Goal: Task Accomplishment & Management: Complete application form

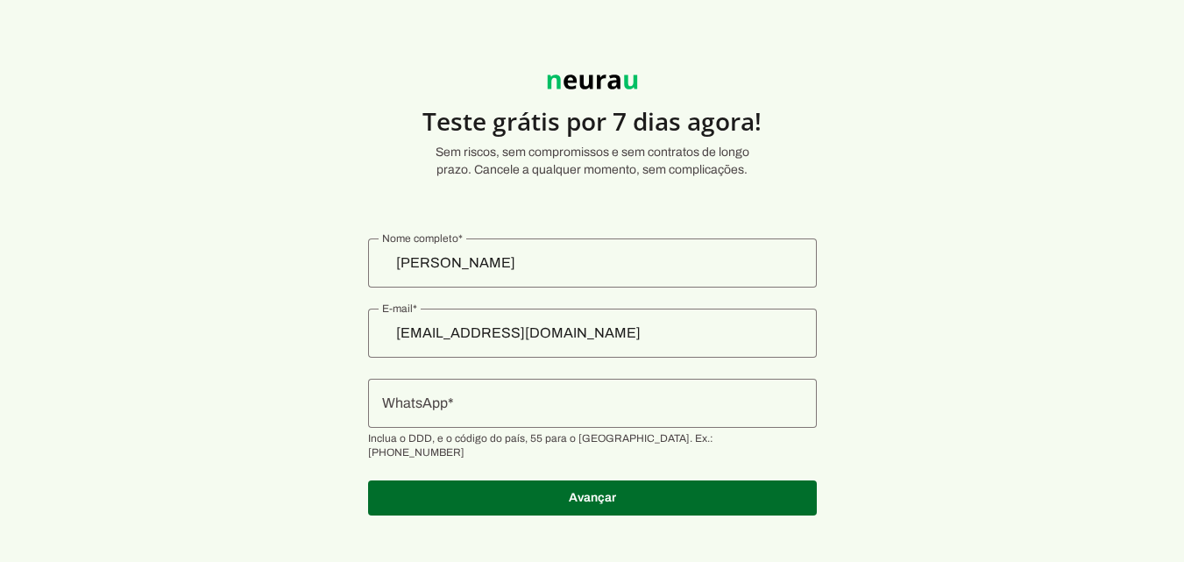
scroll to position [11, 0]
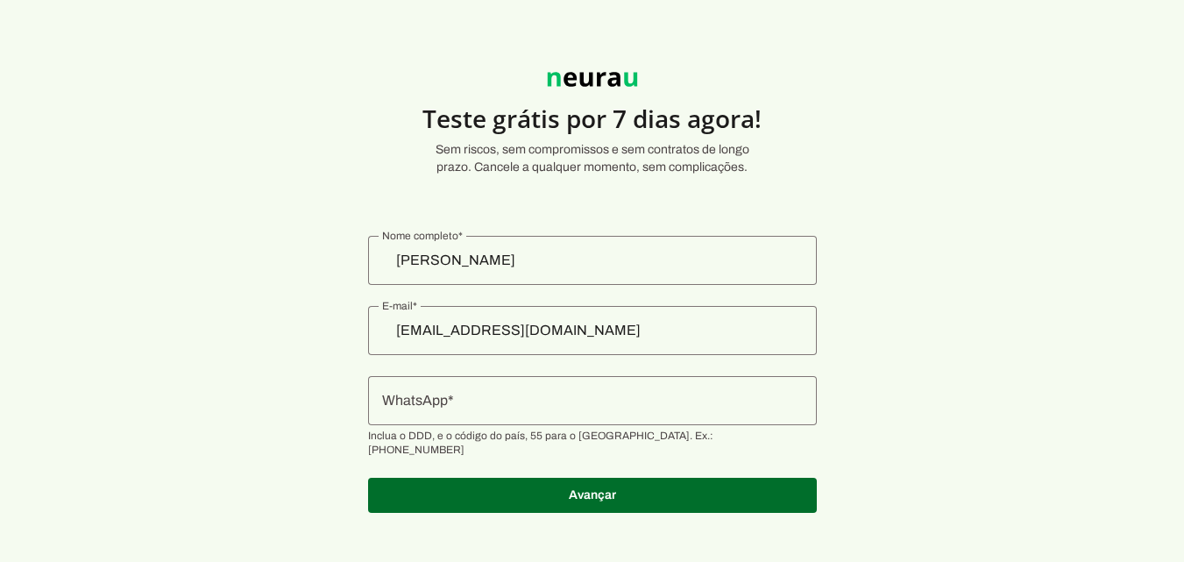
click at [594, 259] on input "[PERSON_NAME]" at bounding box center [592, 260] width 421 height 21
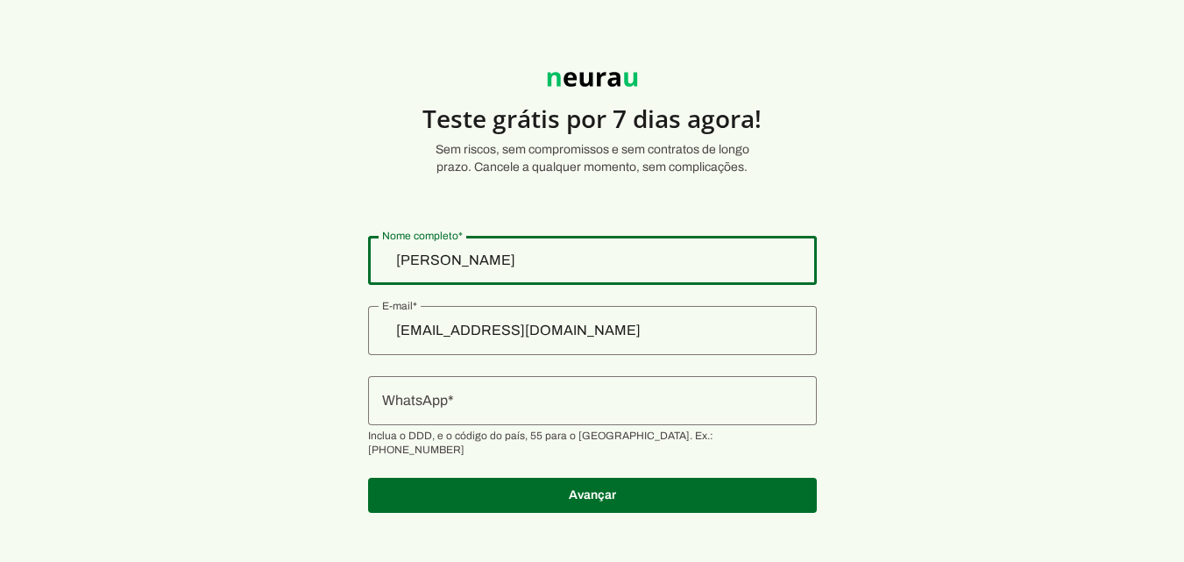
click at [594, 259] on input "[PERSON_NAME]" at bounding box center [592, 260] width 421 height 21
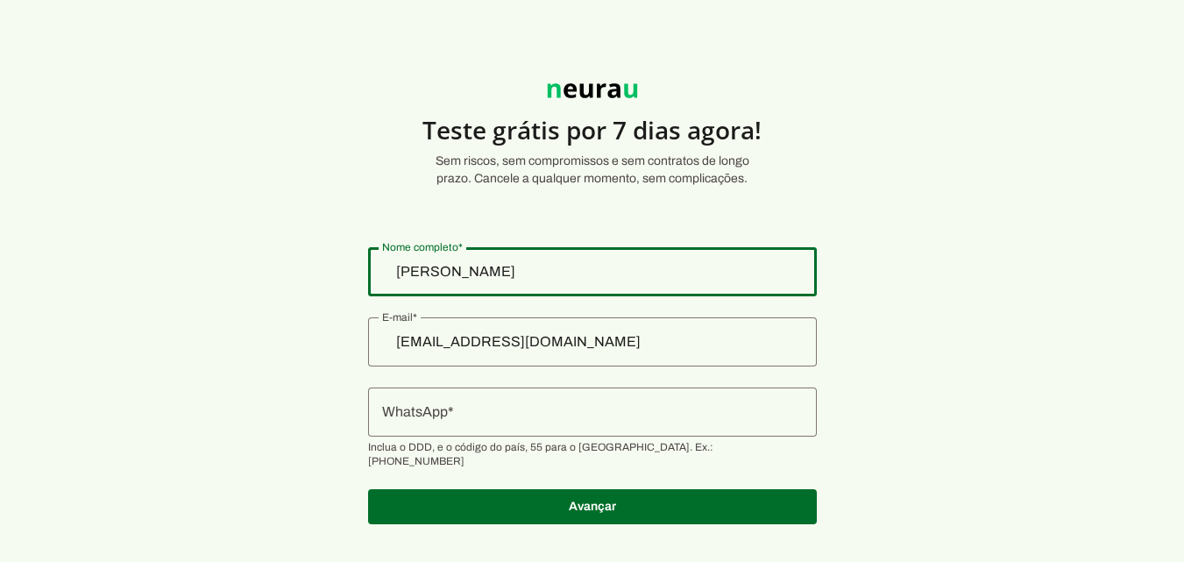
drag, startPoint x: 587, startPoint y: 272, endPoint x: 362, endPoint y: 274, distance: 224.5
click at [362, 274] on section "Teste grátis por 7 dias agora! Sem riscos, sem compromissos e sem contratos de …" at bounding box center [592, 293] width 1184 height 503
click at [711, 338] on input "[EMAIL_ADDRESS][DOMAIN_NAME]" at bounding box center [592, 341] width 421 height 21
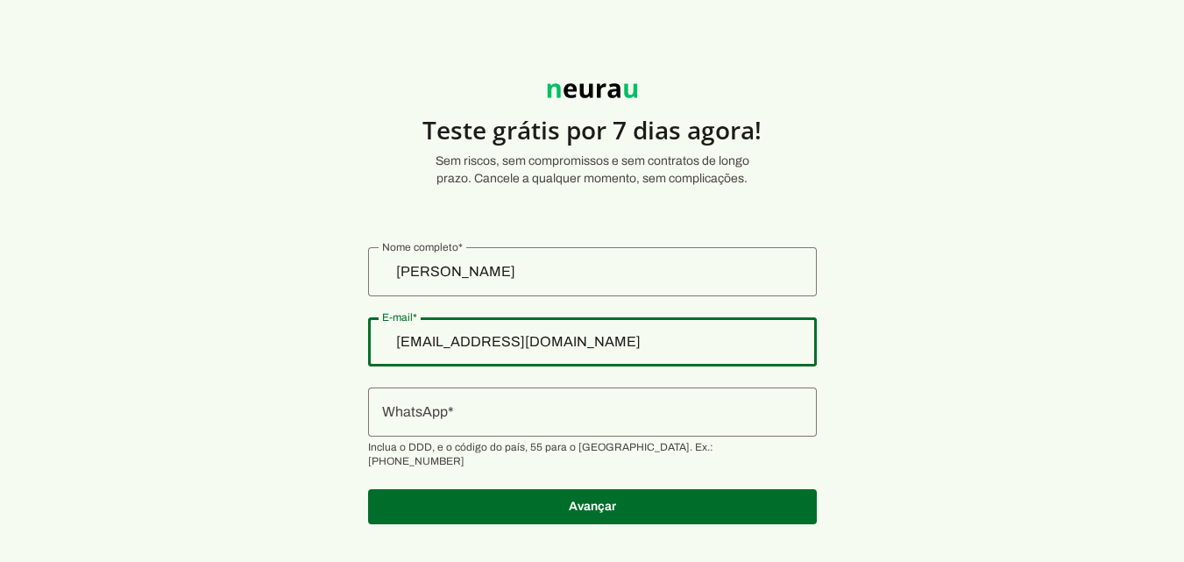
drag, startPoint x: 682, startPoint y: 346, endPoint x: 361, endPoint y: 353, distance: 321.0
click at [364, 353] on section "Teste grátis por 7 dias agora! Sem riscos, sem compromissos e sem contratos de …" at bounding box center [592, 293] width 1184 height 503
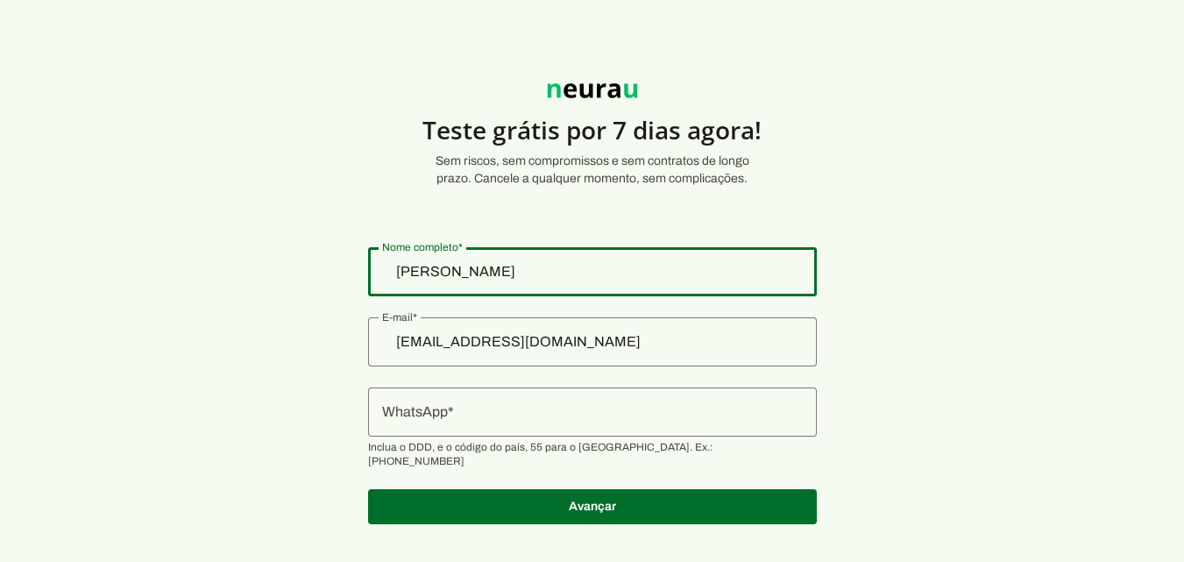
drag, startPoint x: 556, startPoint y: 267, endPoint x: 346, endPoint y: 272, distance: 209.6
click at [346, 272] on section "Teste grátis por 7 dias agora! Sem riscos, sem compromissos e sem contratos de …" at bounding box center [592, 293] width 1184 height 503
type input "andr"
type md-outlined-text-field "andr"
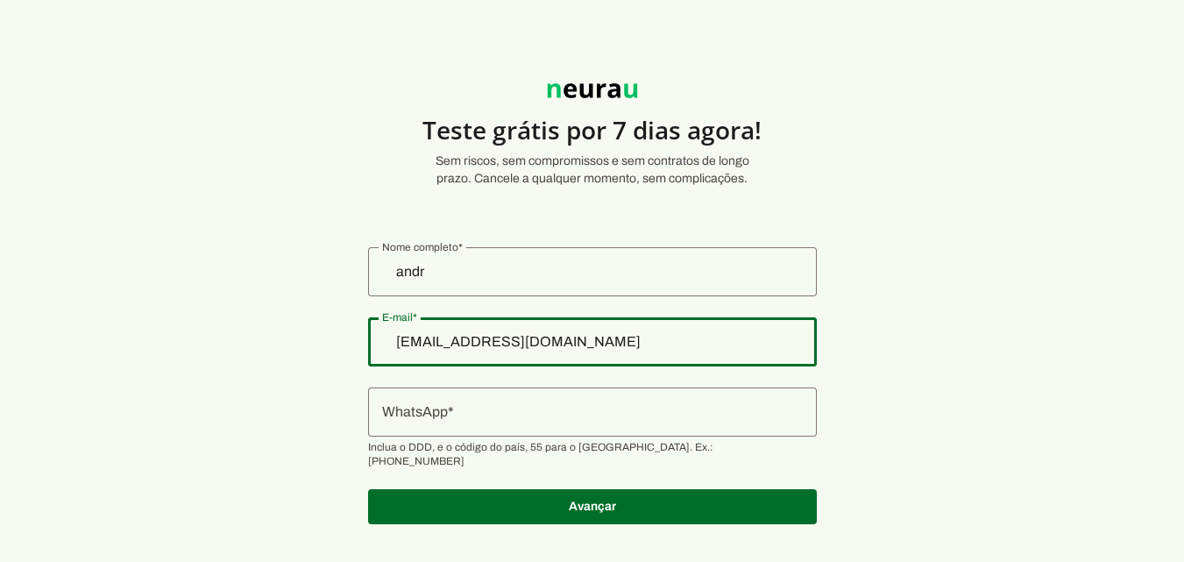
click at [538, 346] on input "[EMAIL_ADDRESS][DOMAIN_NAME]" at bounding box center [592, 341] width 421 height 21
click at [538, 345] on input "[EMAIL_ADDRESS][DOMAIN_NAME]" at bounding box center [592, 341] width 421 height 21
